Goal: Communication & Community: Answer question/provide support

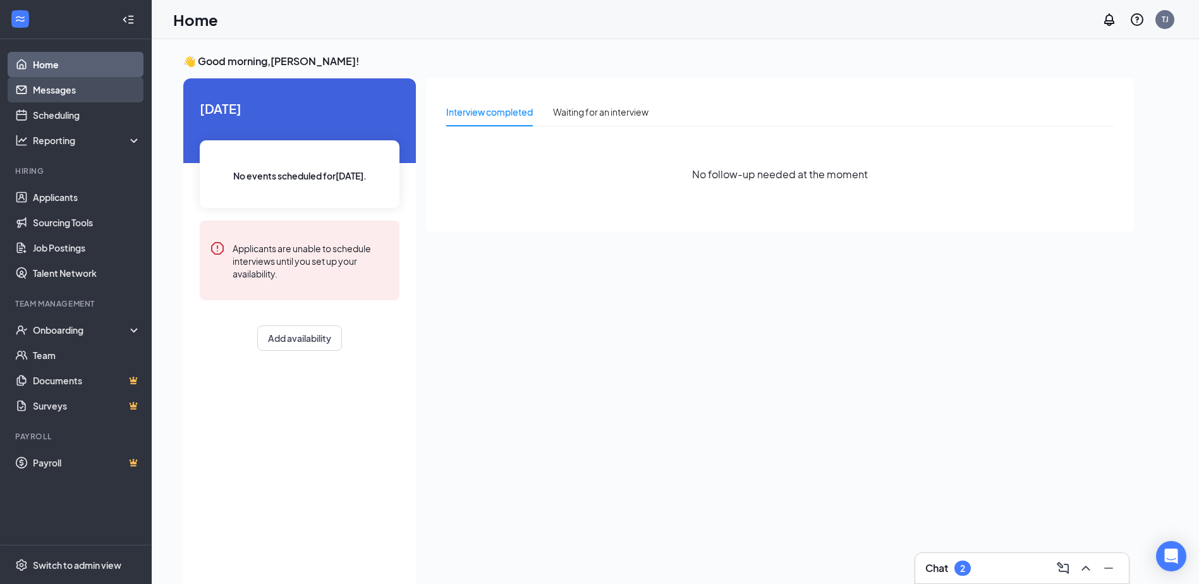
click at [59, 80] on link "Messages" at bounding box center [87, 89] width 108 height 25
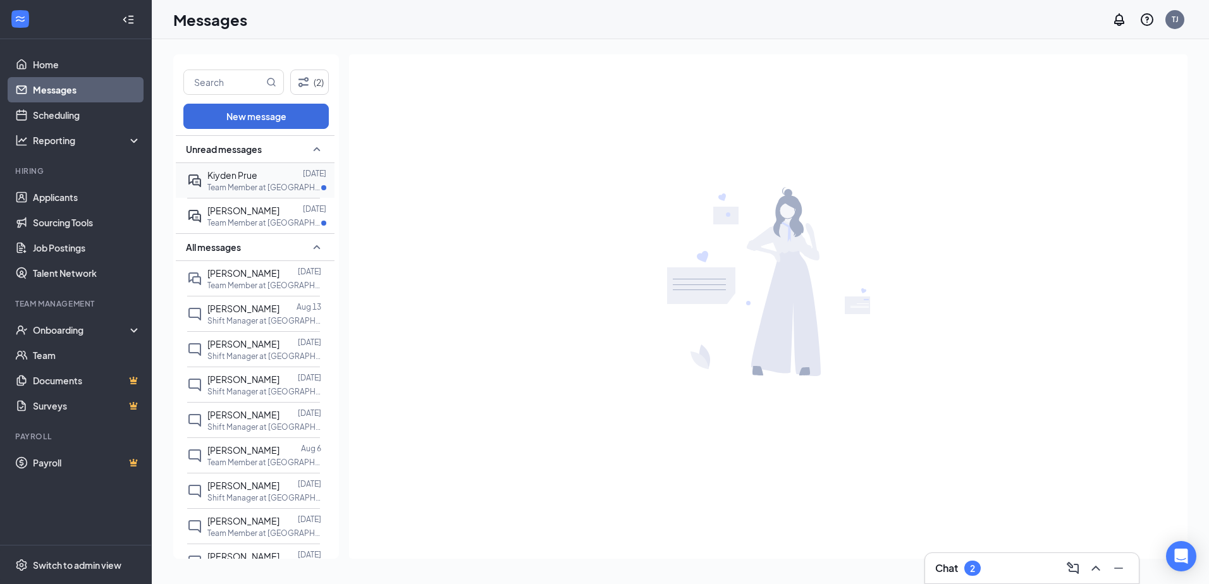
click at [239, 181] on div "Kiyden Prue" at bounding box center [232, 175] width 50 height 14
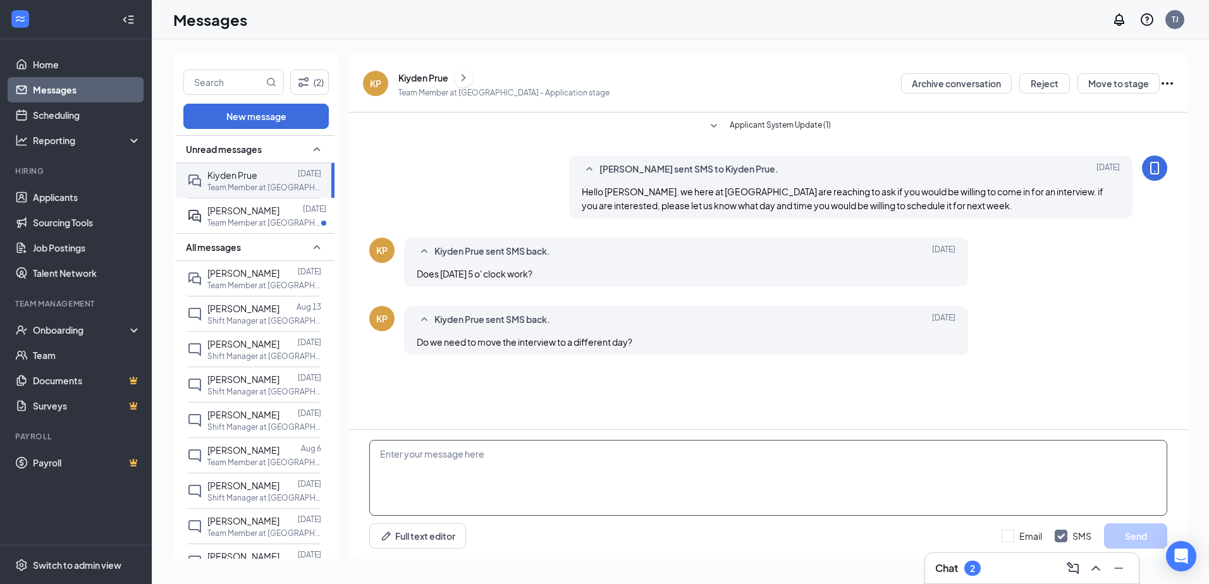
click at [471, 469] on textarea at bounding box center [768, 478] width 798 height 76
click at [756, 463] on textarea "Hey [PERSON_NAME], sorry for the late response, could you do [DATE] or [DATE]?" at bounding box center [768, 478] width 798 height 76
type textarea "Hey [PERSON_NAME], sorry for the late response, could you do [DATE] or [DATE] a…"
click at [1135, 534] on button "Send" at bounding box center [1135, 535] width 63 height 25
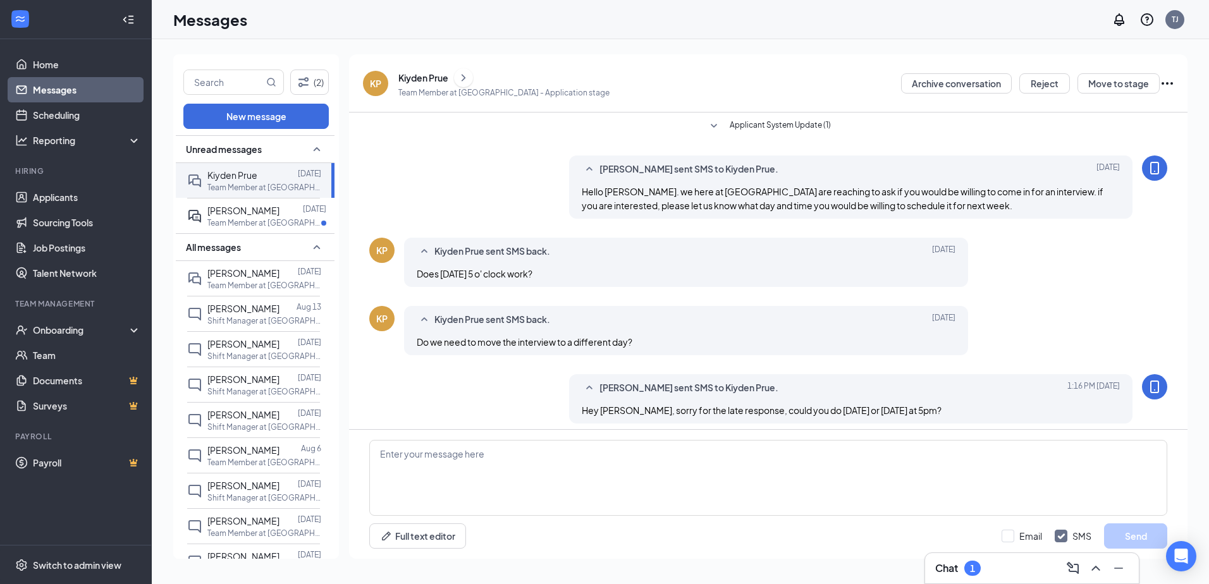
scroll to position [7, 0]
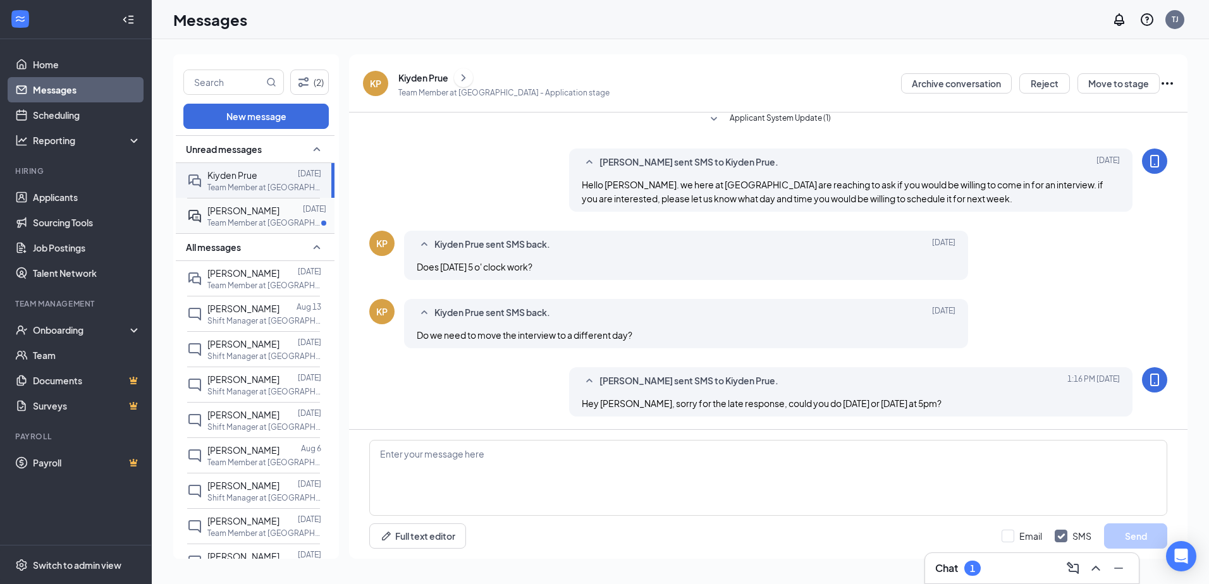
click at [241, 218] on p "Team Member at [GEOGRAPHIC_DATA]" at bounding box center [264, 222] width 114 height 11
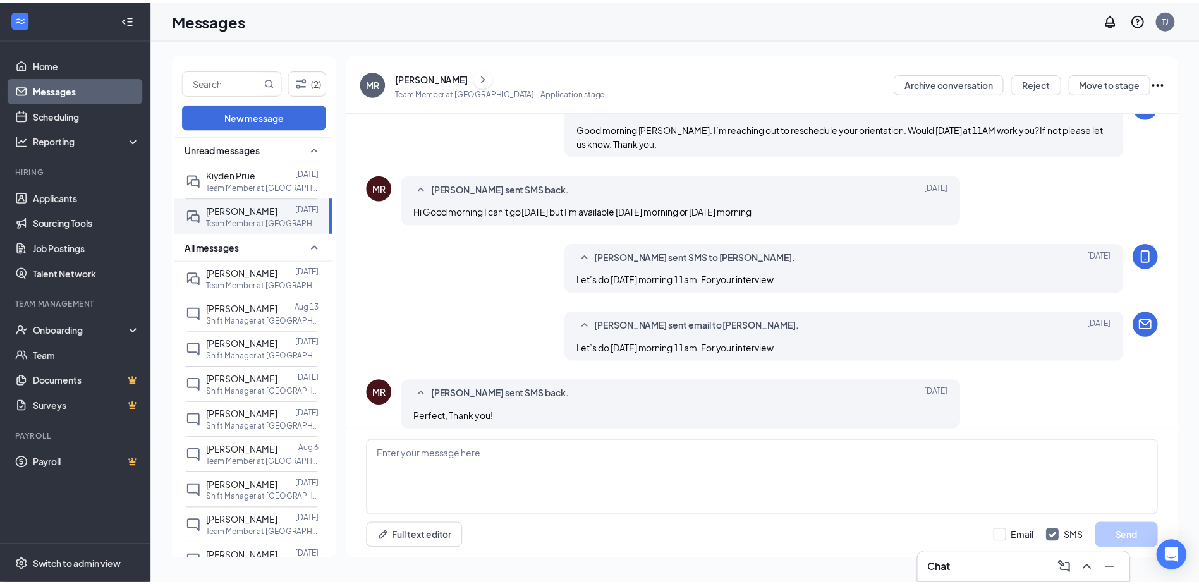
scroll to position [157, 0]
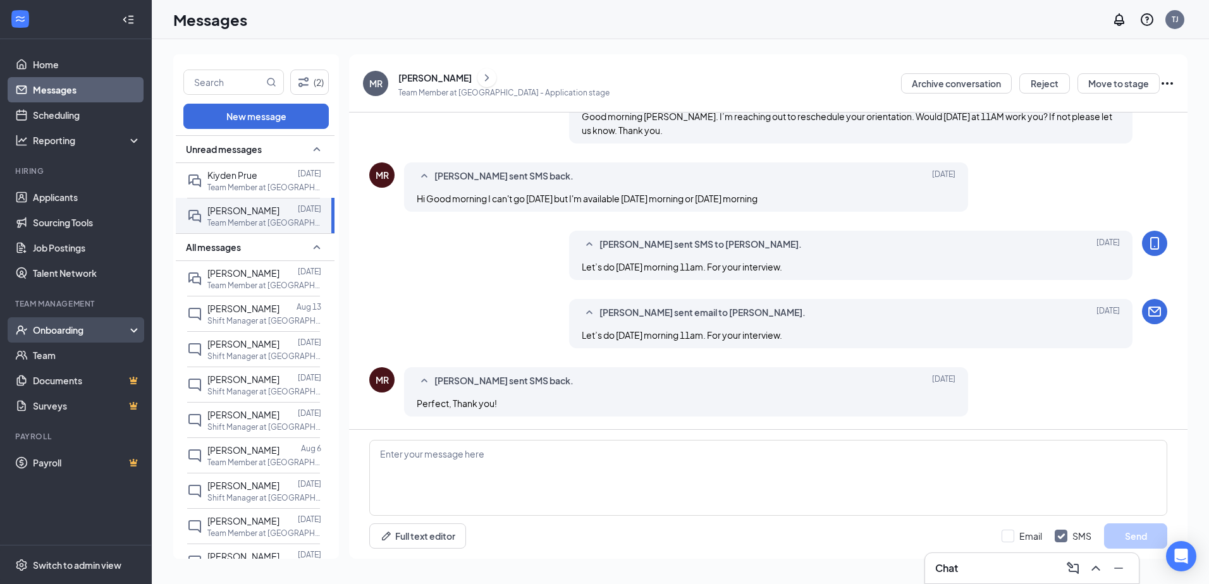
click at [86, 334] on div "Onboarding" at bounding box center [81, 330] width 97 height 13
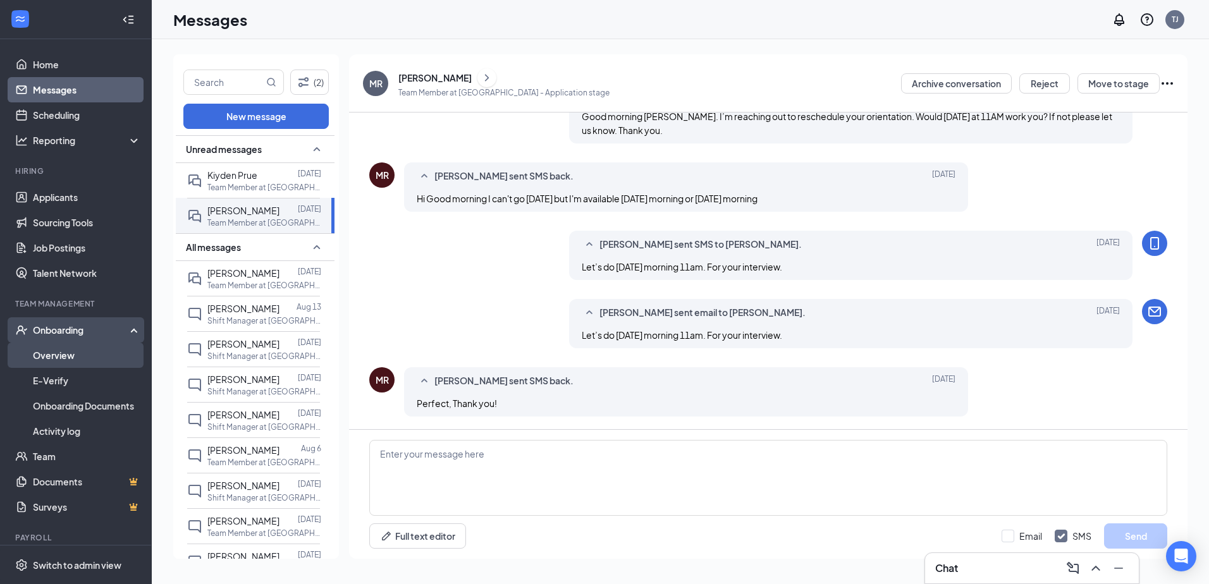
click at [69, 355] on link "Overview" at bounding box center [87, 355] width 108 height 25
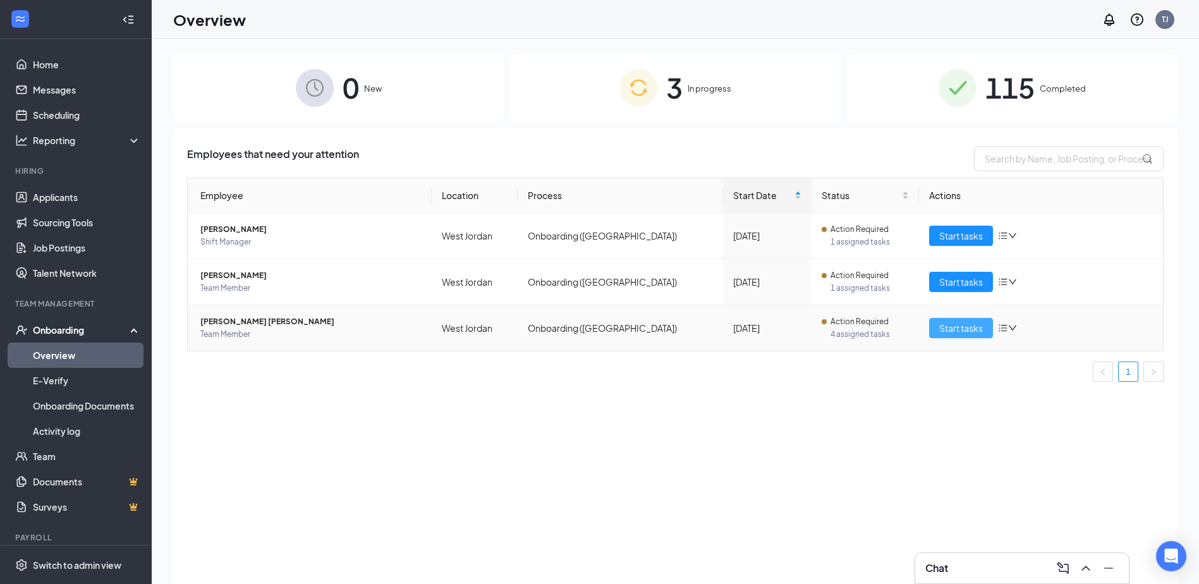
click at [947, 328] on span "Start tasks" at bounding box center [961, 328] width 44 height 14
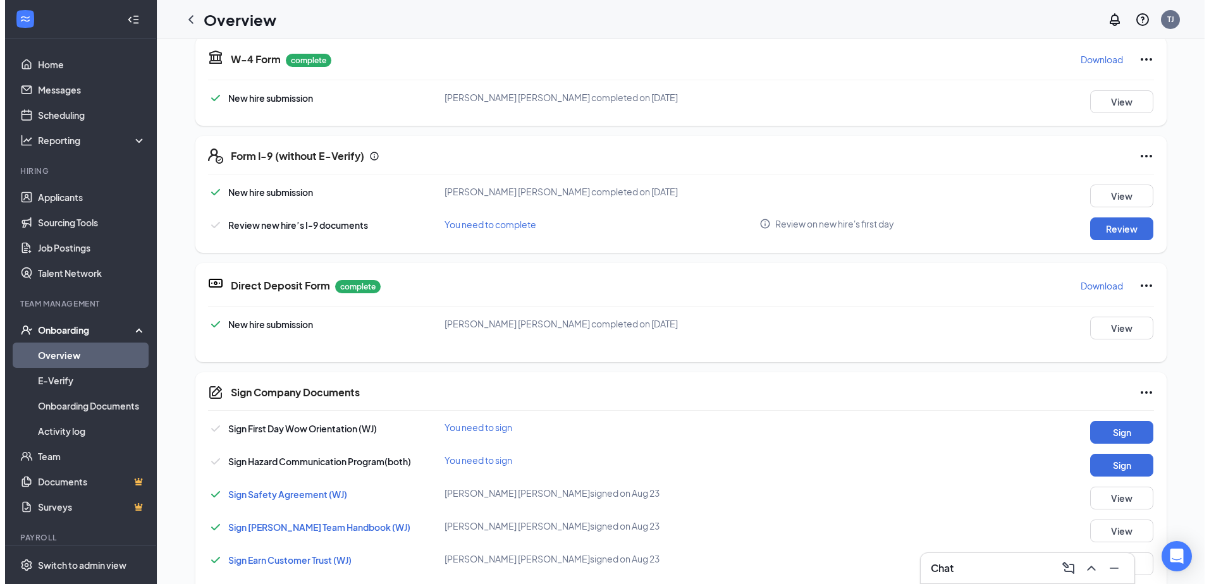
scroll to position [316, 0]
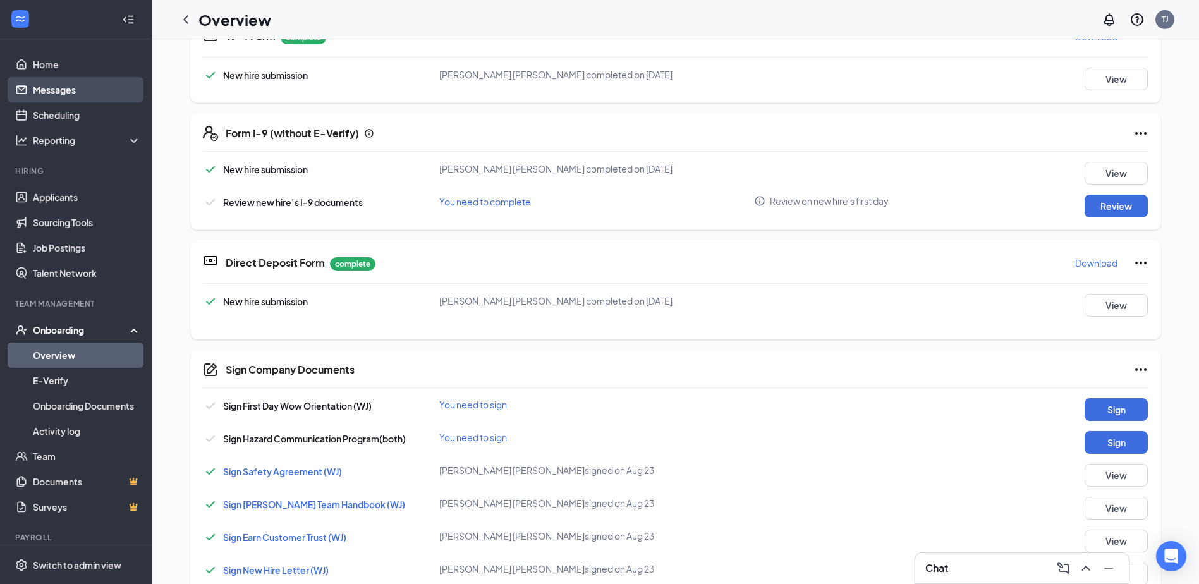
click at [76, 84] on link "Messages" at bounding box center [87, 89] width 108 height 25
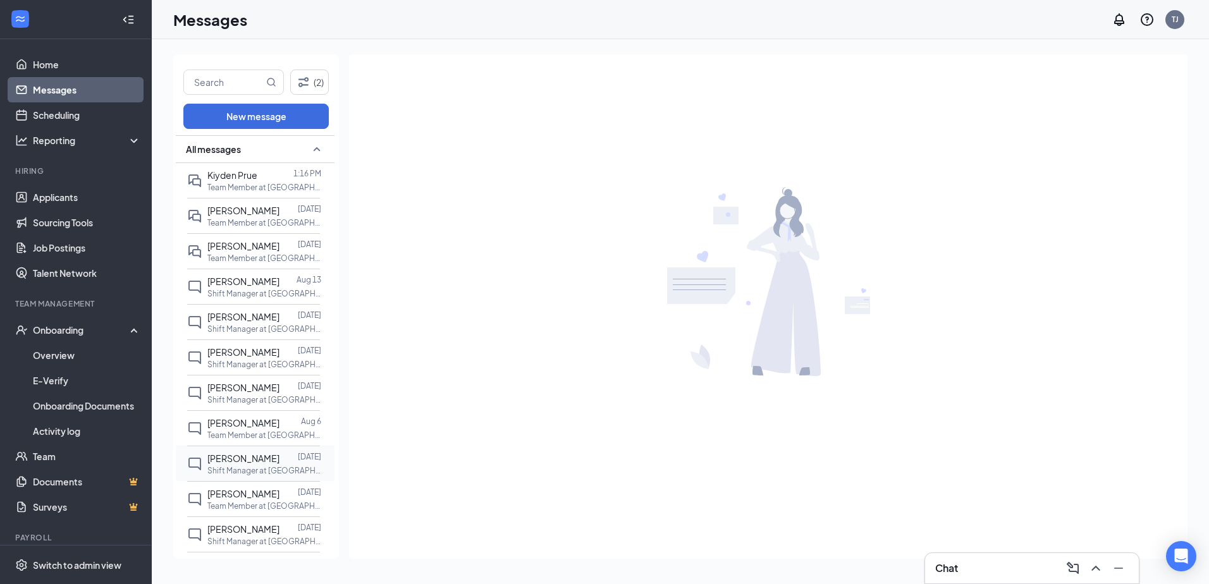
click at [243, 476] on p "Shift Manager at [GEOGRAPHIC_DATA]" at bounding box center [264, 470] width 114 height 11
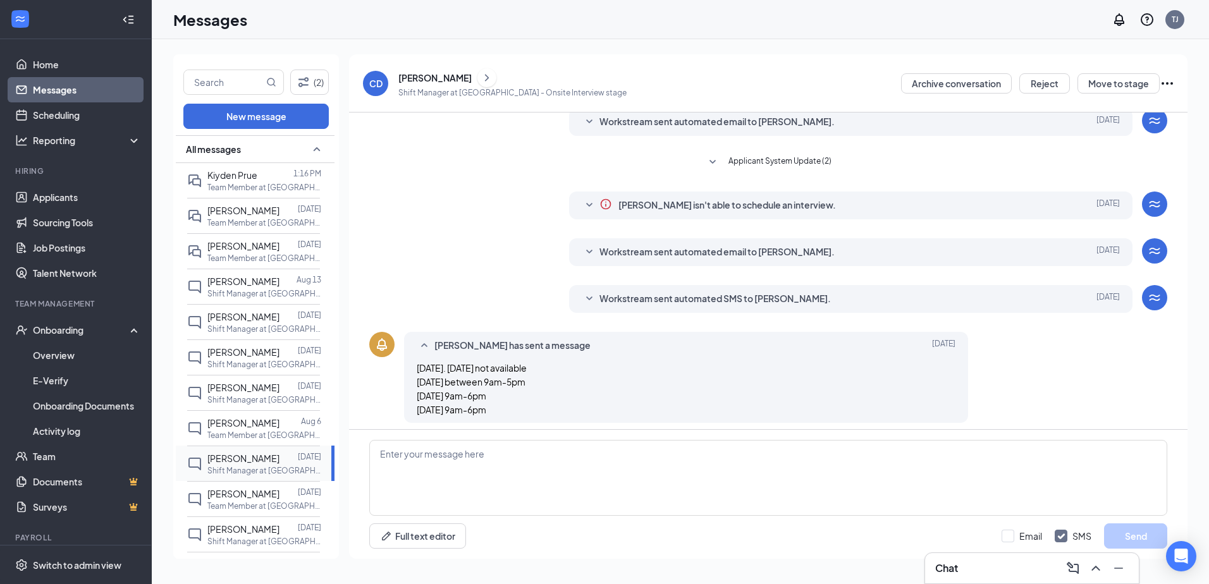
scroll to position [54, 0]
